Goal: Find specific page/section: Find specific page/section

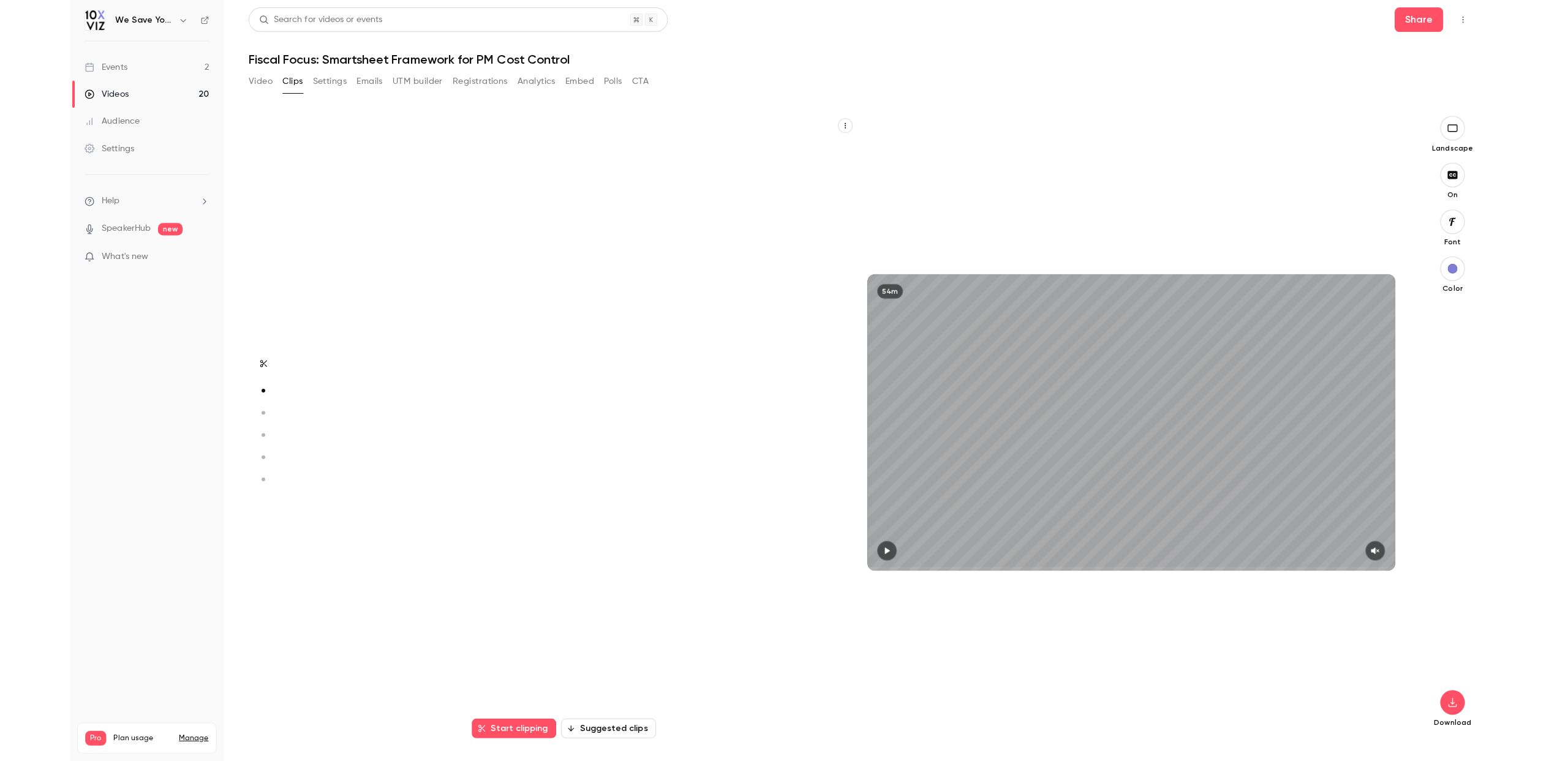
scroll to position [619, 0]
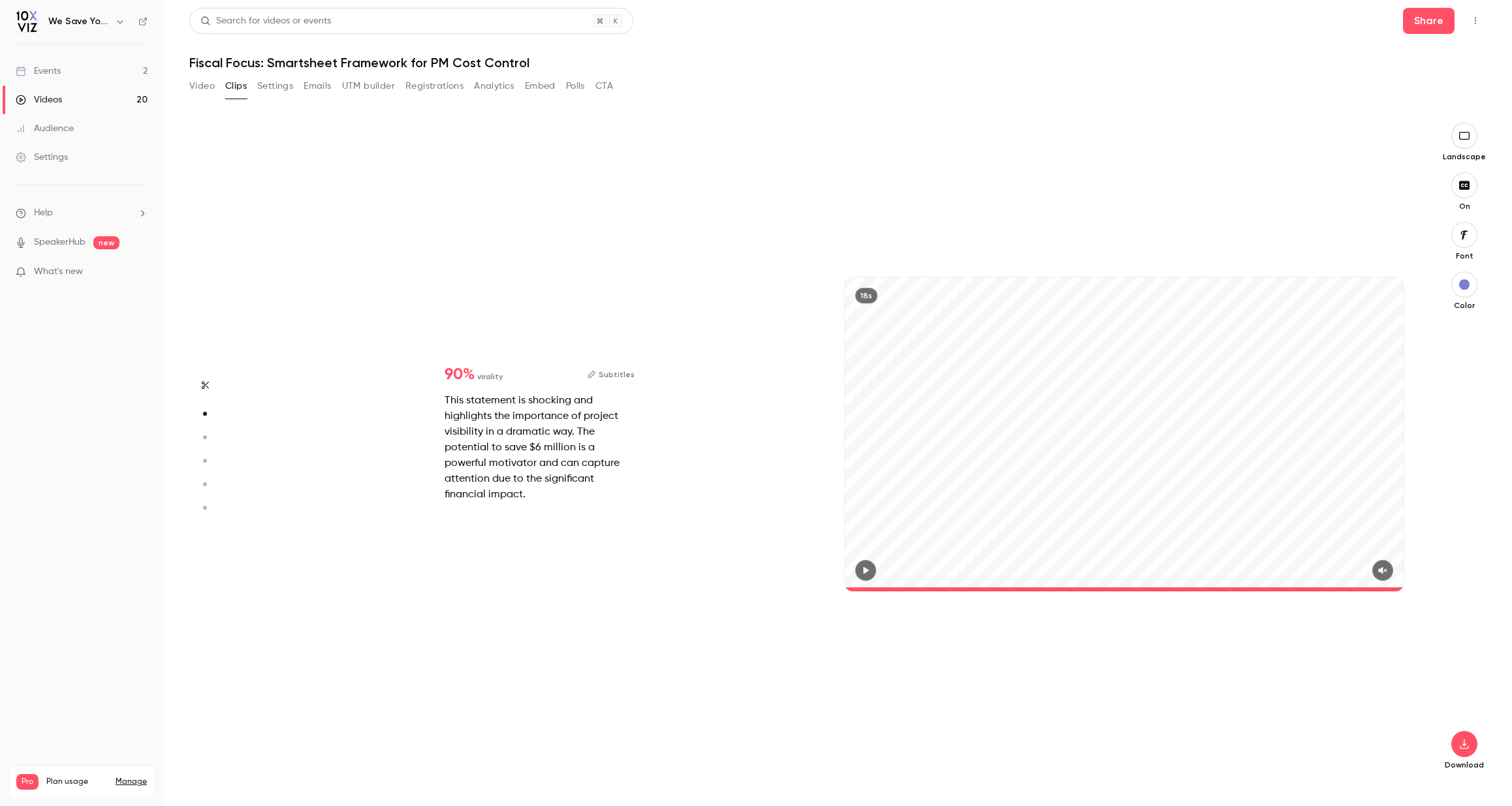
click at [45, 72] on div "Events" at bounding box center [38, 71] width 45 height 13
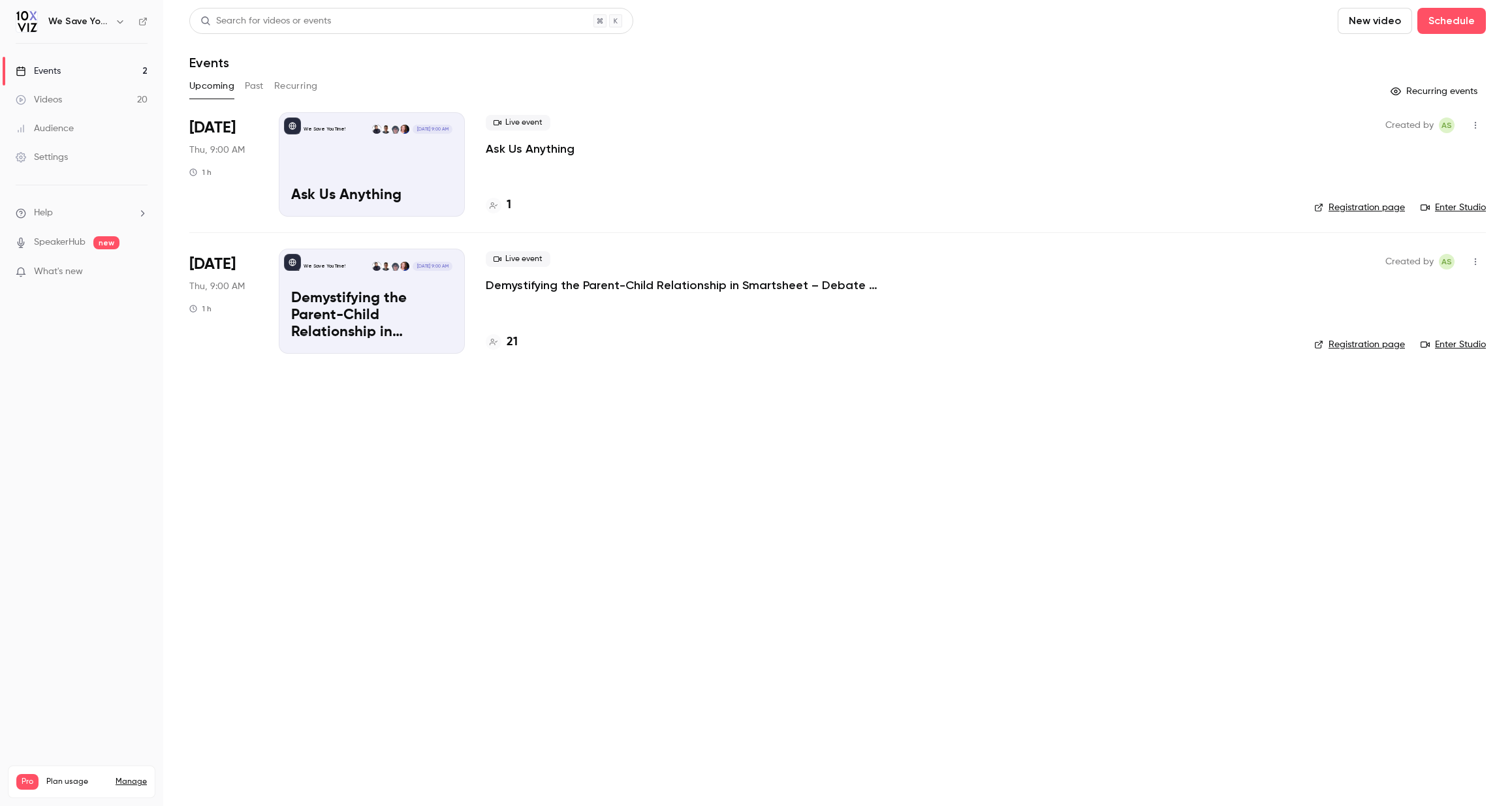
click at [253, 85] on button "Past" at bounding box center [255, 86] width 19 height 21
